Goal: Information Seeking & Learning: Learn about a topic

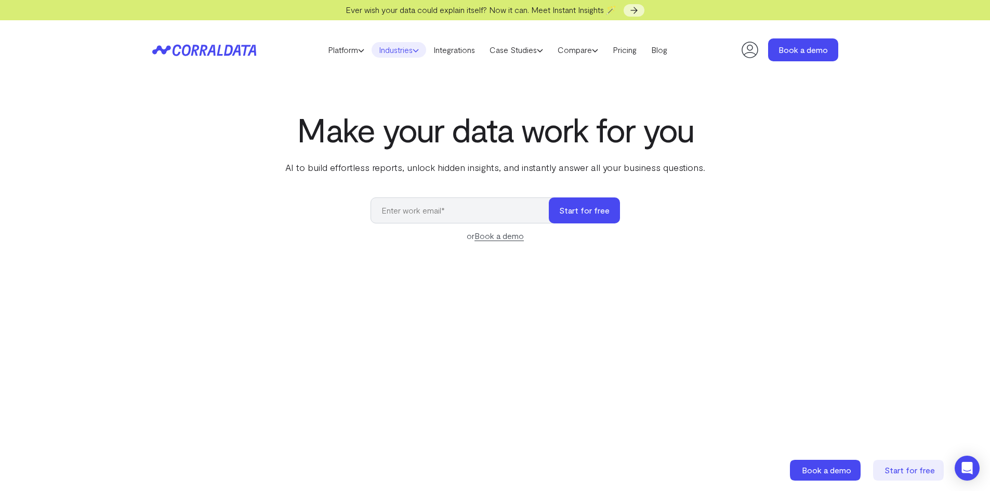
click at [392, 51] on link "Industries" at bounding box center [398, 50] width 55 height 16
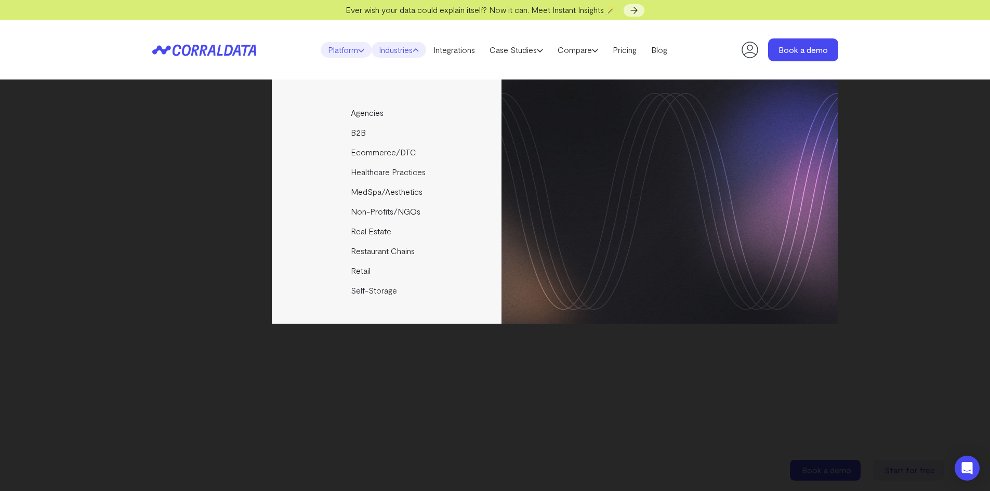
click at [340, 51] on link "Platform" at bounding box center [346, 50] width 51 height 16
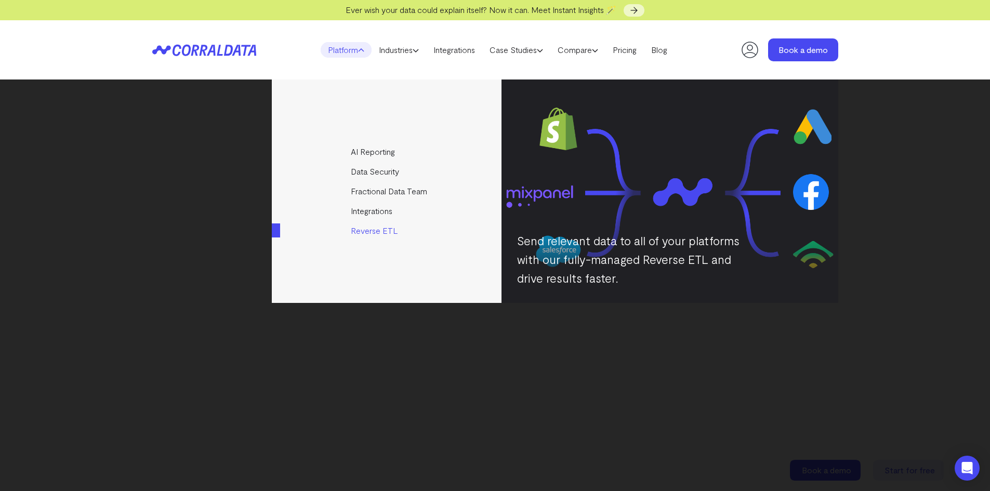
click at [378, 232] on link "Reverse ETL" at bounding box center [387, 231] width 231 height 20
